Goal: Find specific page/section: Find specific page/section

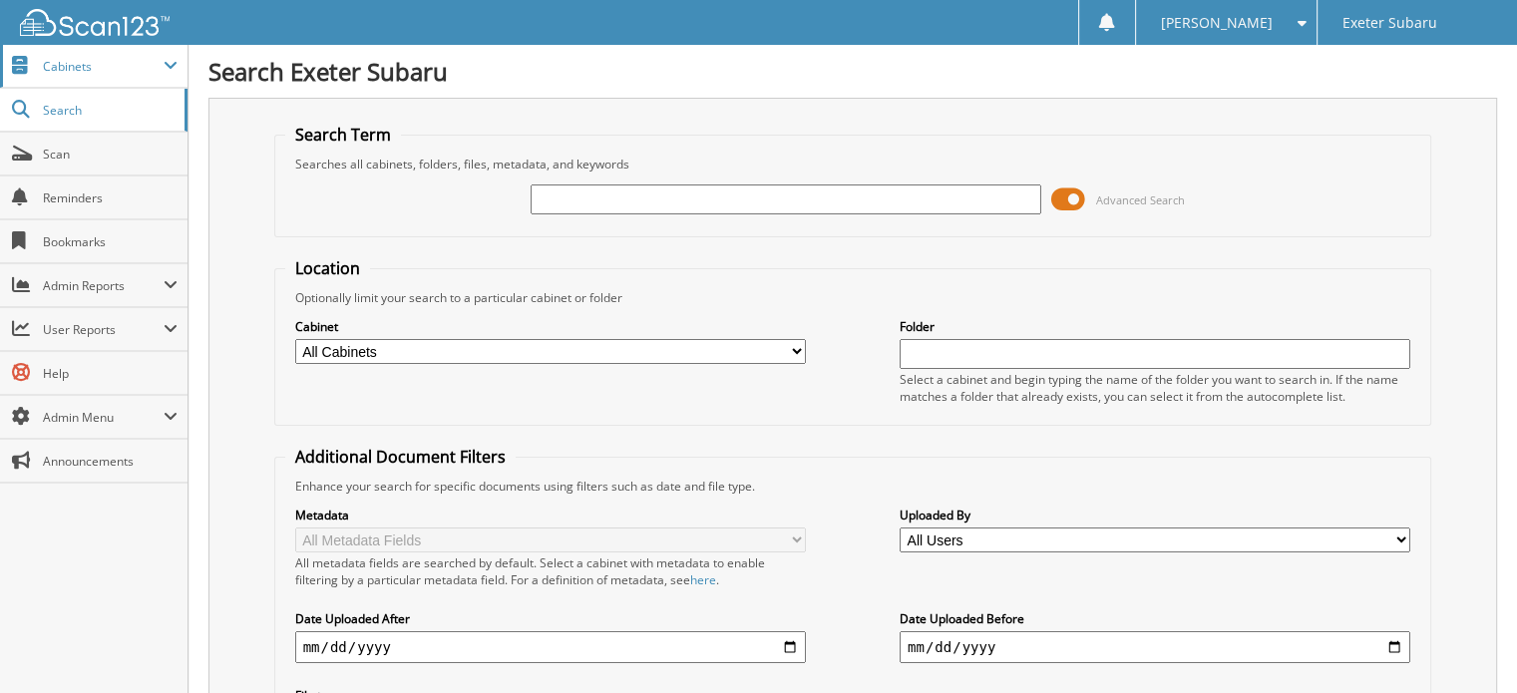
click at [120, 70] on span "Cabinets" at bounding box center [103, 66] width 121 height 17
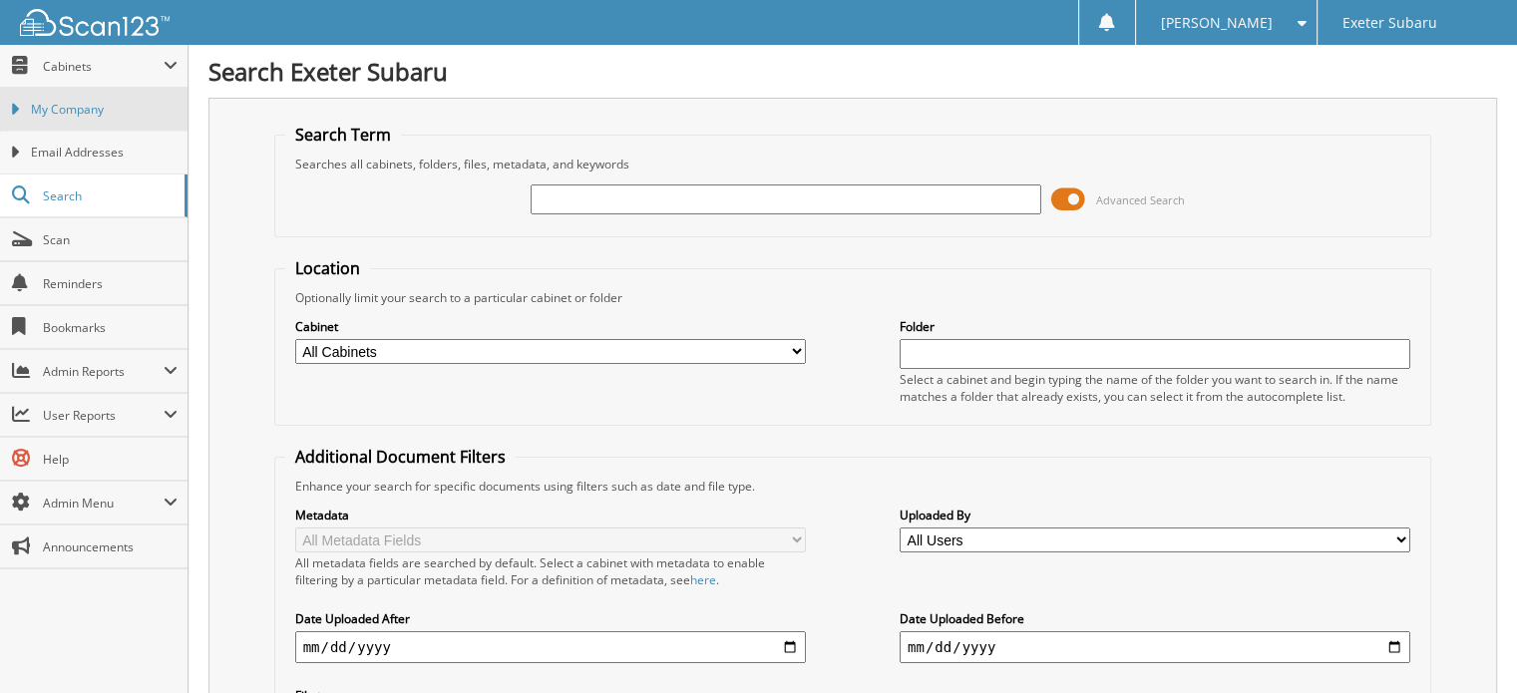
click at [82, 108] on span "My Company" at bounding box center [104, 110] width 147 height 18
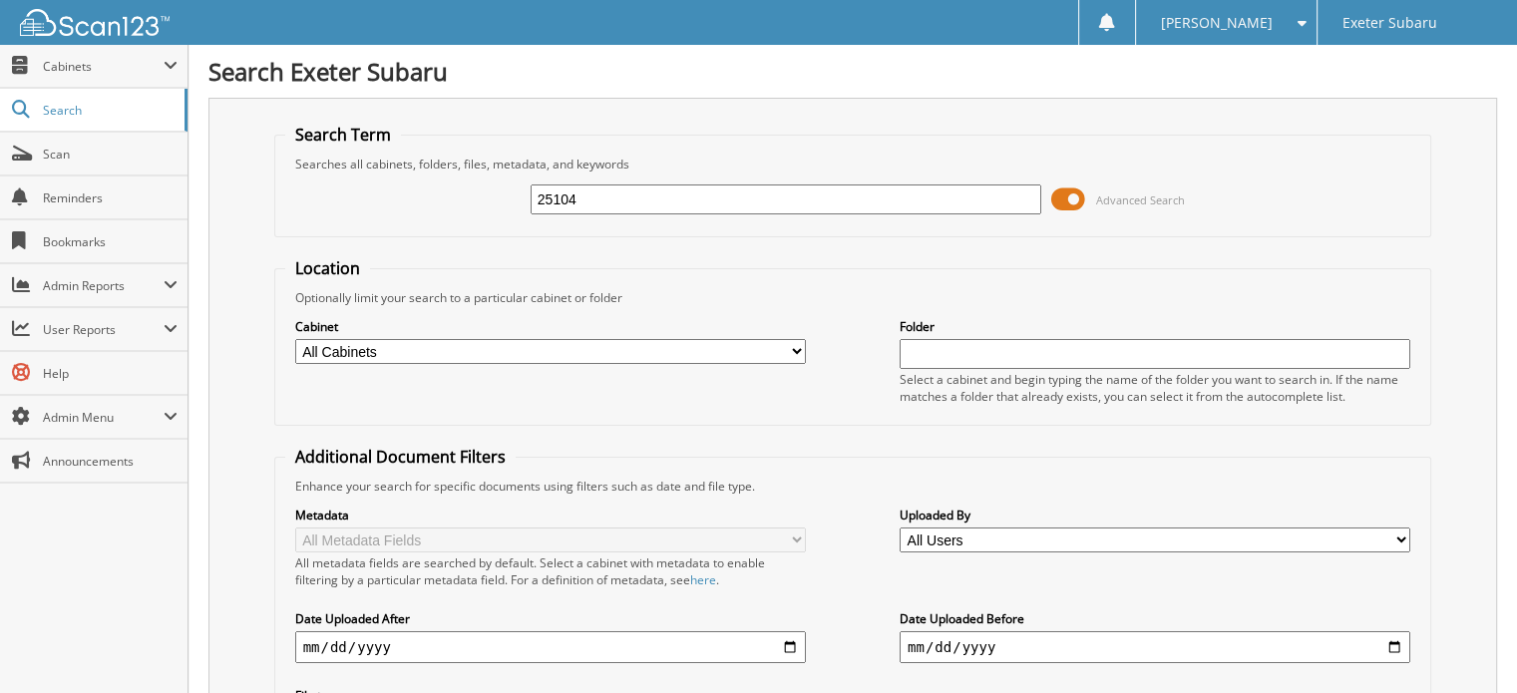
type input "25104"
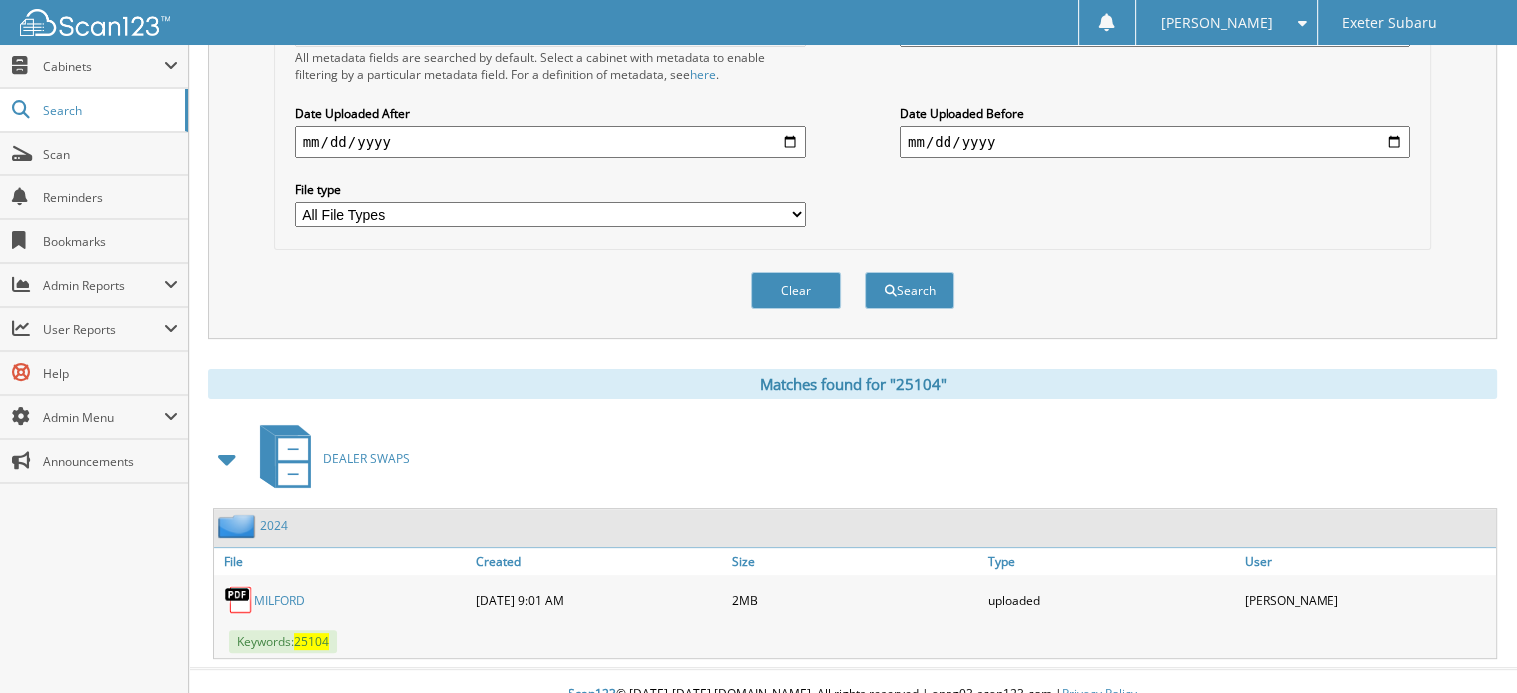
scroll to position [510, 0]
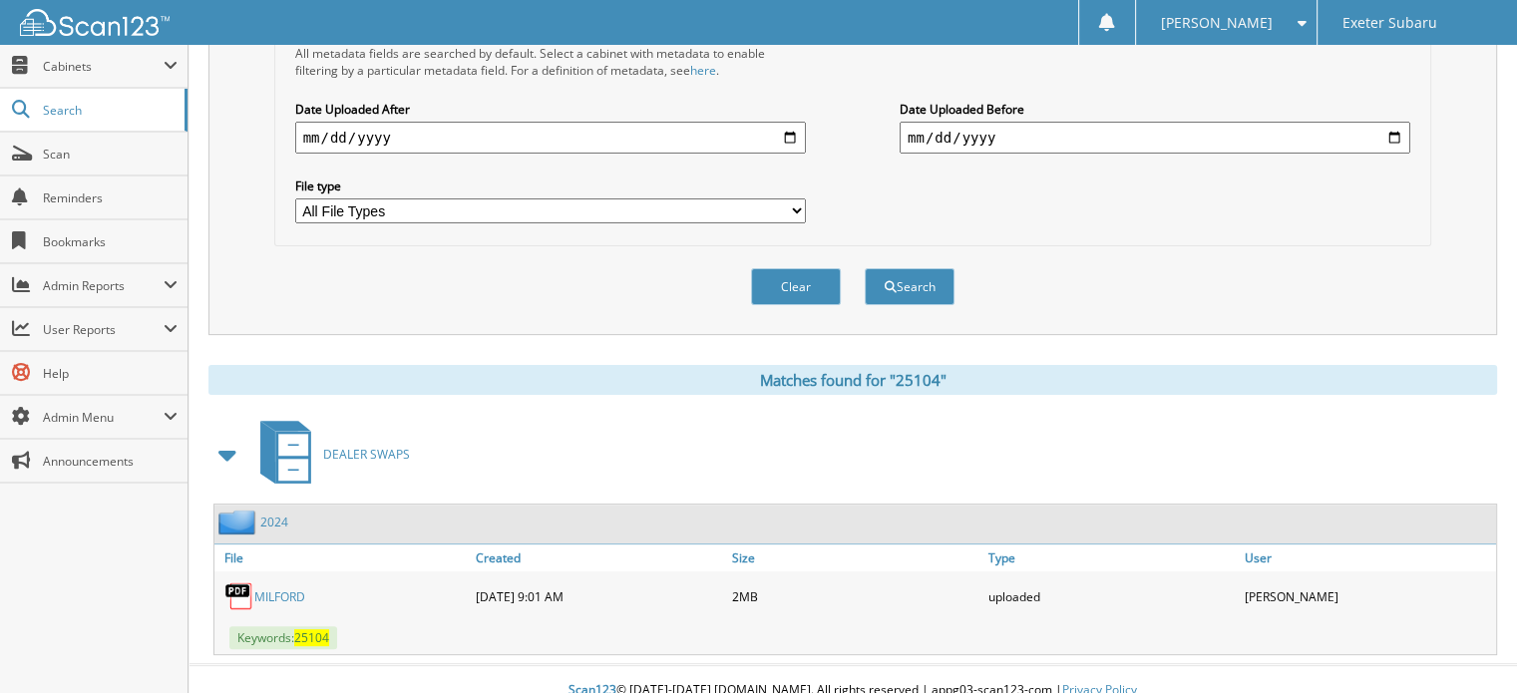
click at [279, 588] on link "MILFORD" at bounding box center [279, 596] width 51 height 17
